Goal: Register for event/course

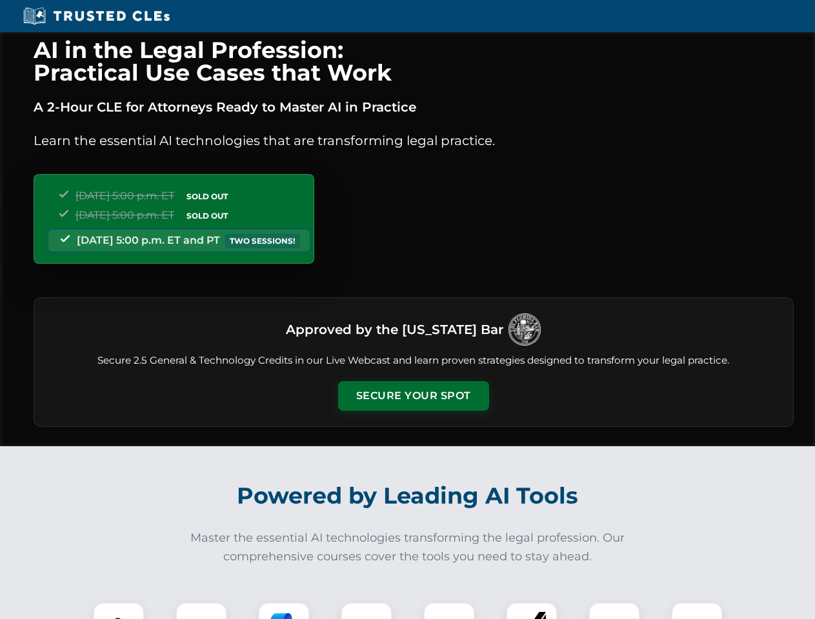
click at [413, 396] on button "Secure Your Spot" at bounding box center [413, 396] width 151 height 30
